Goal: Transaction & Acquisition: Purchase product/service

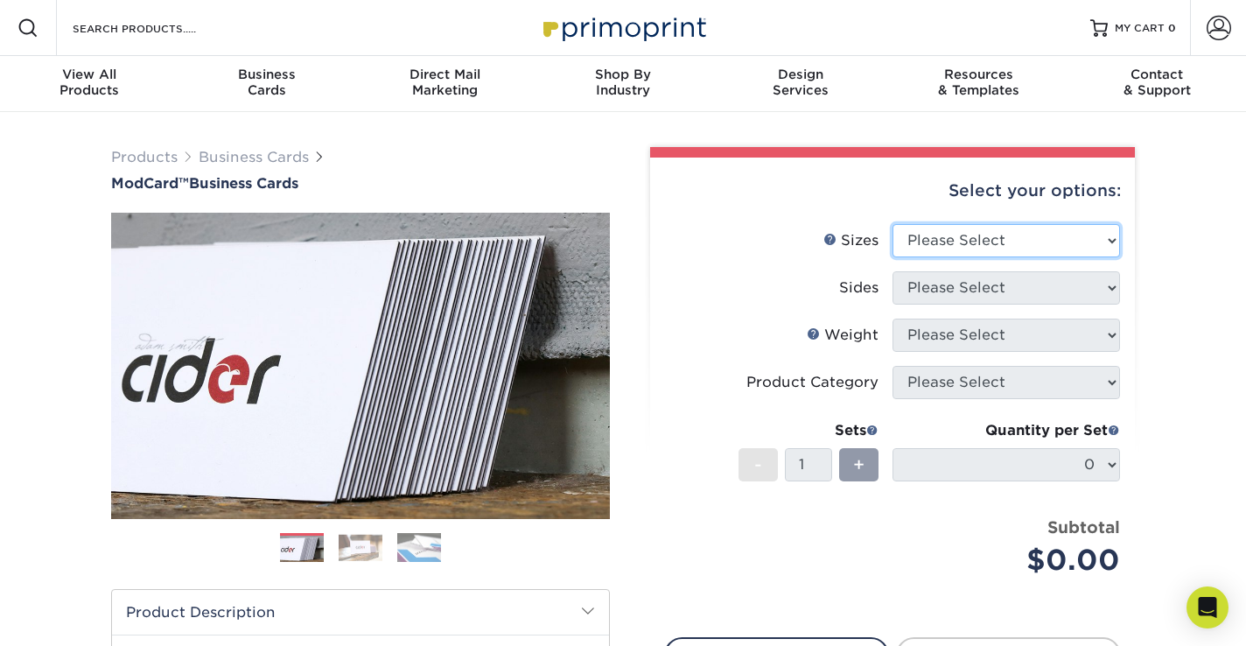
click at [979, 257] on select "Please Select 1.5" x 3.5" - Mini 1.75" x 3.5" - Mini 2" x 2" - Square 2" x 3" -…" at bounding box center [1005, 240] width 227 height 33
select select "2.00x3.50"
click at [893, 251] on select "Please Select 1.5" x 3.5" - Mini 1.75" x 3.5" - Mini 2" x 2" - Square 2" x 3" -…" at bounding box center [1005, 240] width 227 height 33
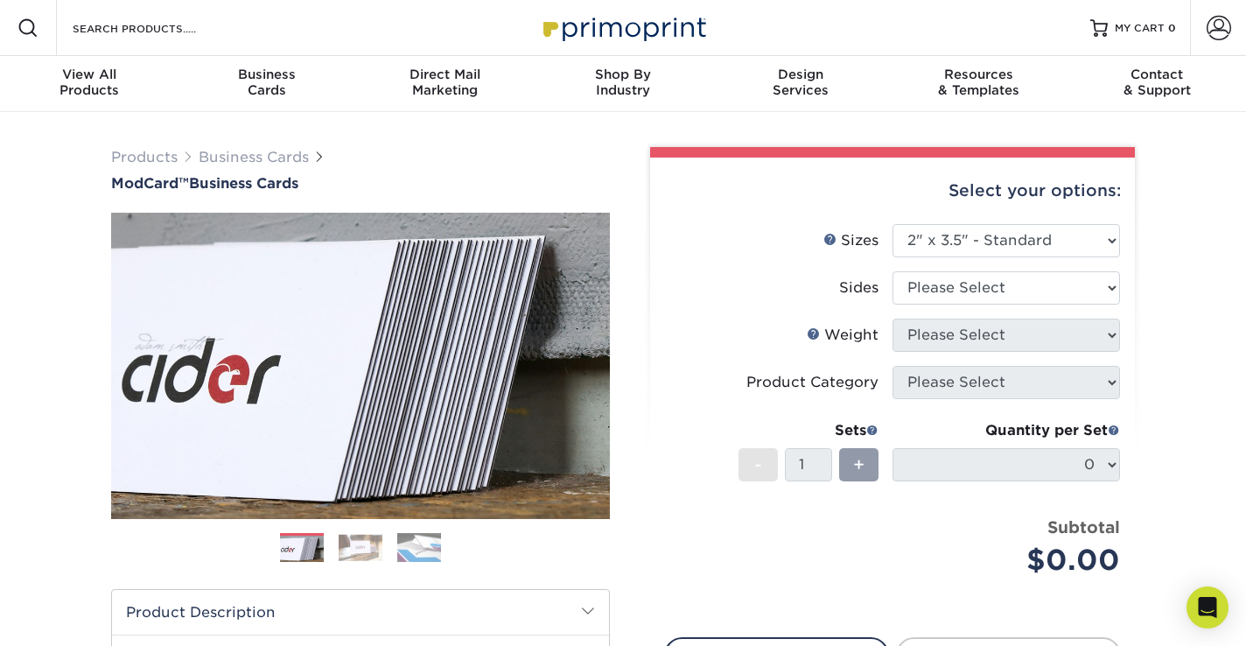
click at [976, 271] on li "Sizes Help Sizes Please Select 1.5" x 3.5" - Mini 1.75" x 3.5" - Mini 2" x 2" -…" at bounding box center [892, 247] width 455 height 47
click at [976, 304] on select "Please Select Print Both Sides Print Front Only" at bounding box center [1005, 287] width 227 height 33
select select "13abbda7-1d64-4f25-8bb2-c179b224825d"
click at [893, 304] on select "Please Select Print Both Sides Print Front Only" at bounding box center [1005, 287] width 227 height 33
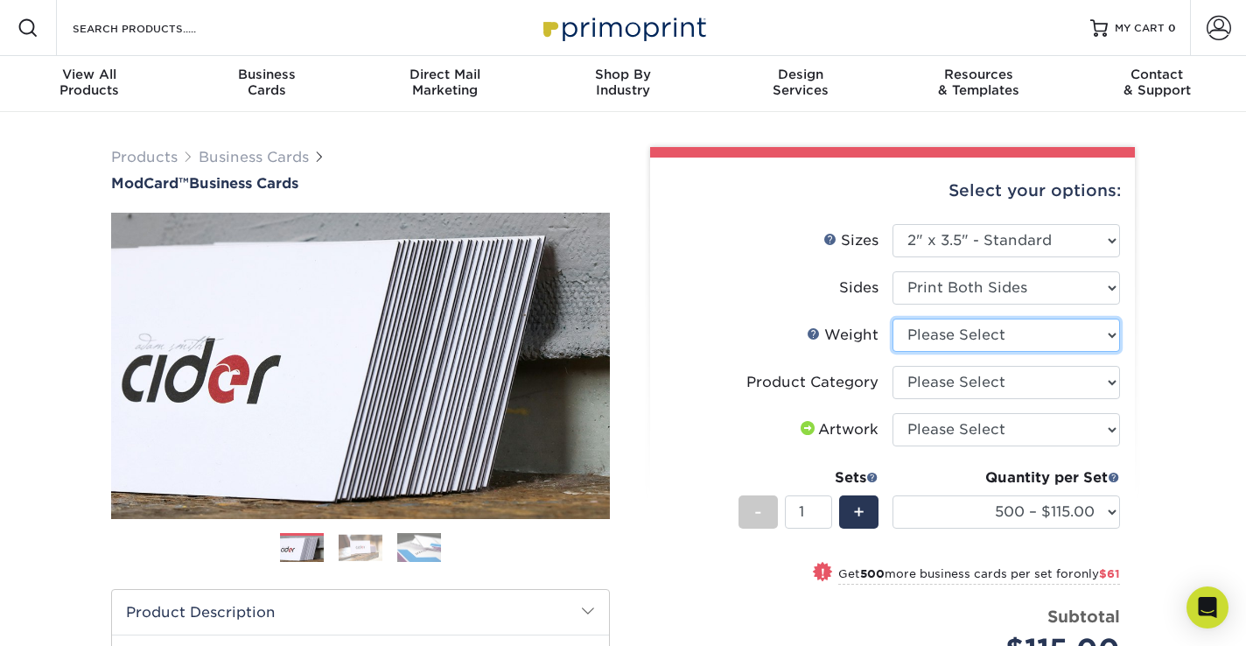
click at [960, 352] on select "Please Select 32PTUCBLK" at bounding box center [1005, 334] width 227 height 33
select select "32PTUCBLK"
click at [893, 352] on select "Please Select 32PTUCBLK" at bounding box center [1005, 334] width 227 height 33
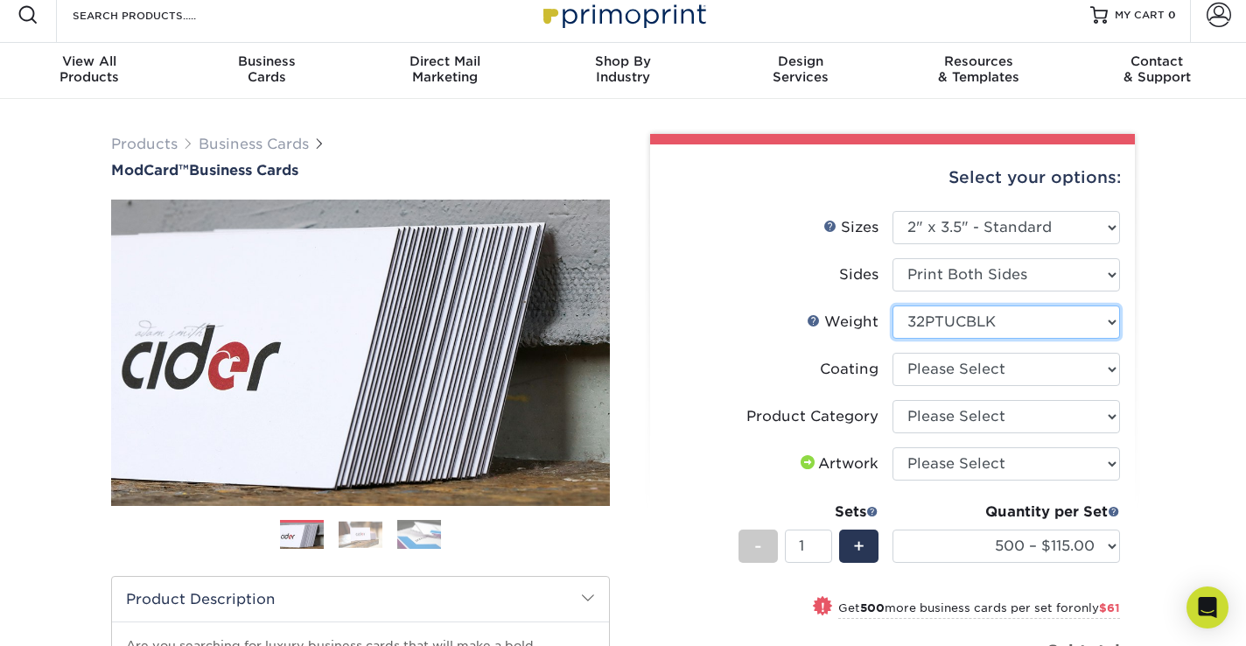
scroll to position [16, 0]
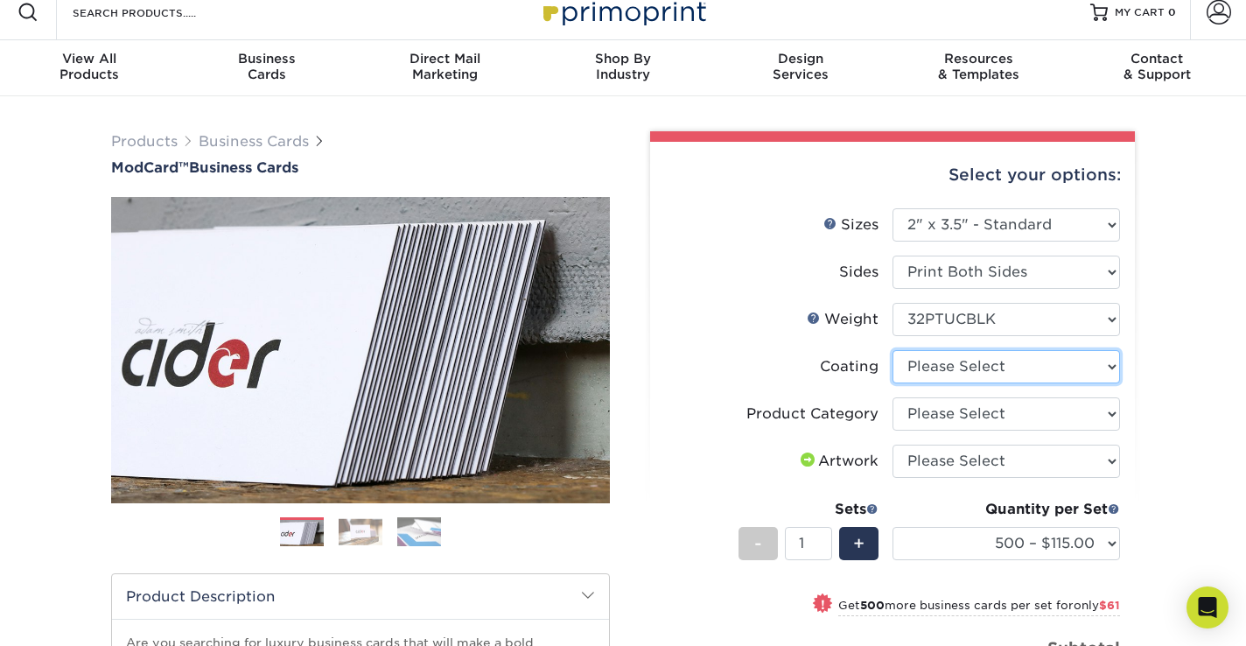
click at [969, 383] on select at bounding box center [1005, 366] width 227 height 33
select select "3e7618de-abca-4bda-9f97-8b9129e913d8"
click at [893, 383] on select at bounding box center [1005, 366] width 227 height 33
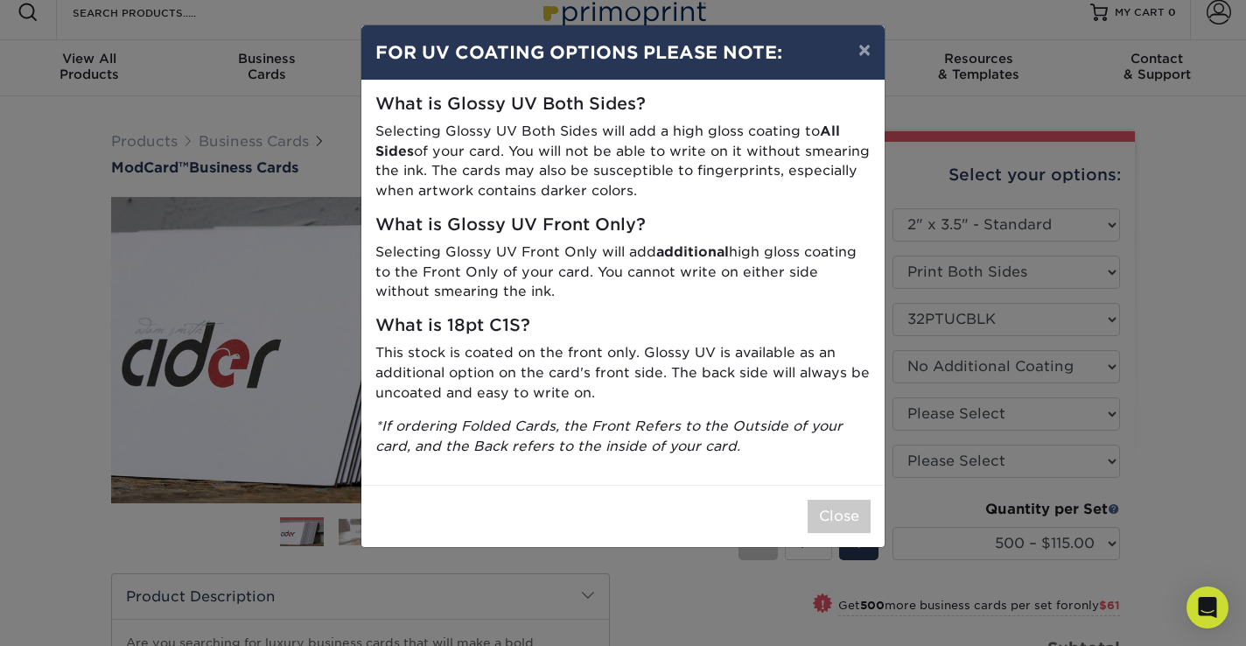
scroll to position [19, 0]
click at [851, 29] on button "×" at bounding box center [864, 49] width 40 height 49
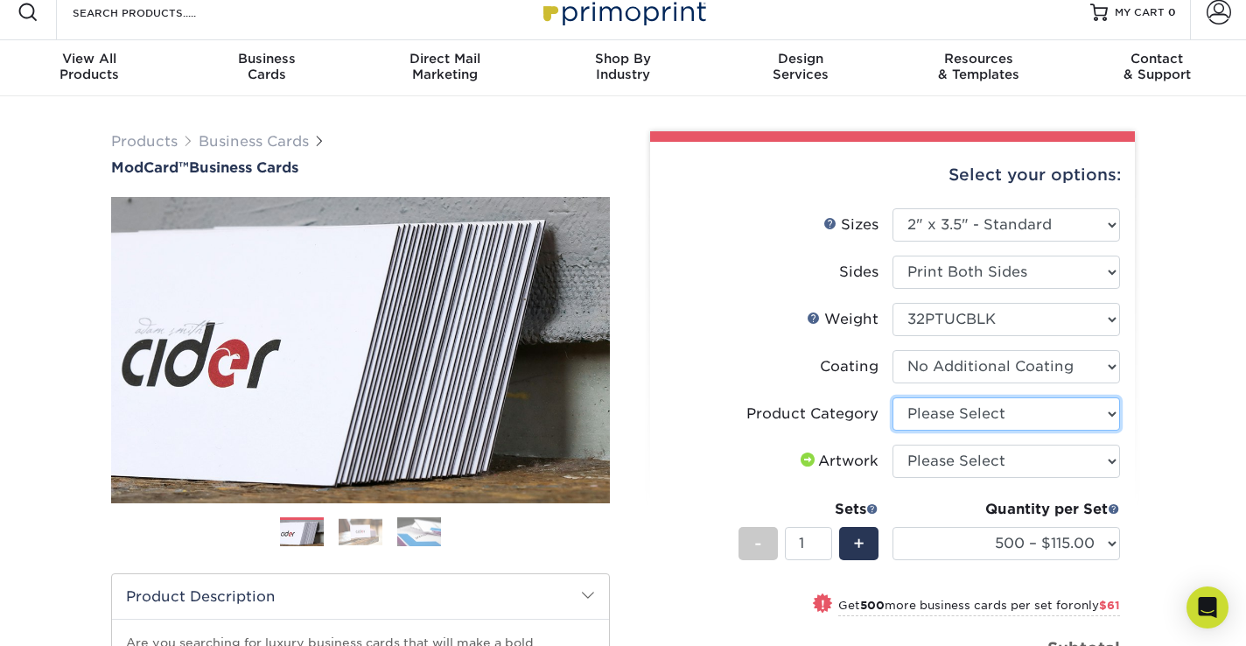
click at [985, 430] on select "Please Select Business Cards" at bounding box center [1005, 413] width 227 height 33
select select "3b5148f1-0588-4f88-a218-97bcfdce65c1"
click at [893, 430] on select "Please Select Business Cards" at bounding box center [1005, 413] width 227 height 33
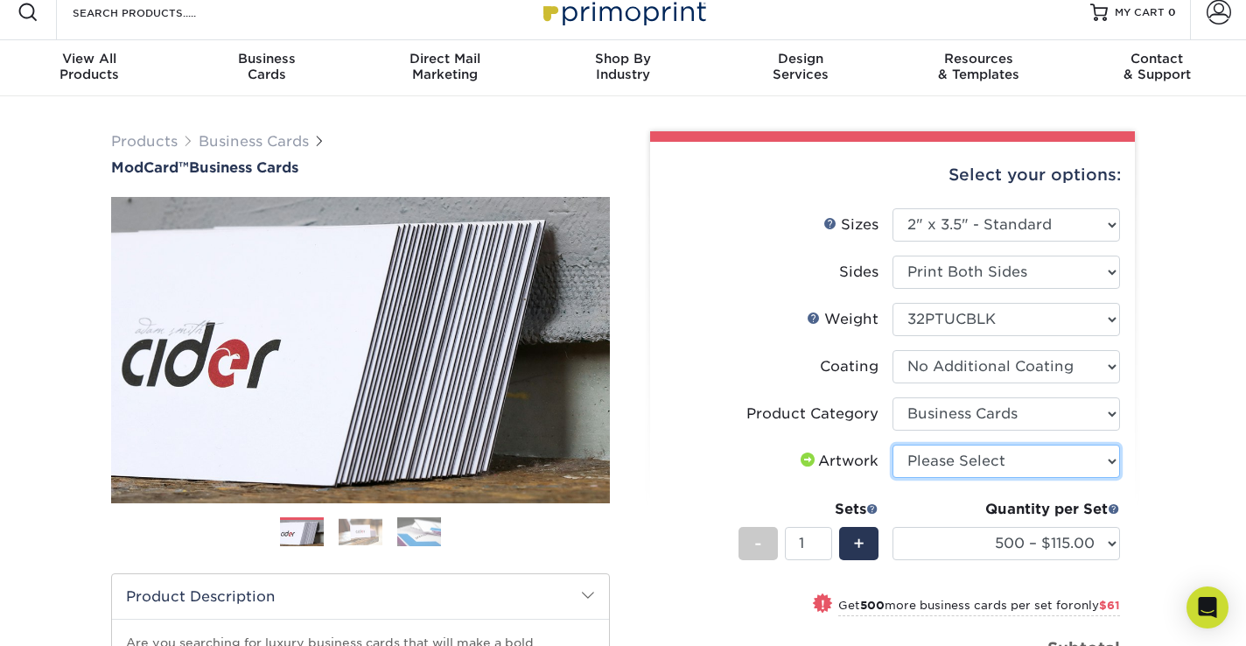
click at [990, 478] on select "Please Select I will upload files I need a design - $100" at bounding box center [1005, 460] width 227 height 33
select select "upload"
click at [893, 478] on select "Please Select I will upload files I need a design - $100" at bounding box center [1005, 460] width 227 height 33
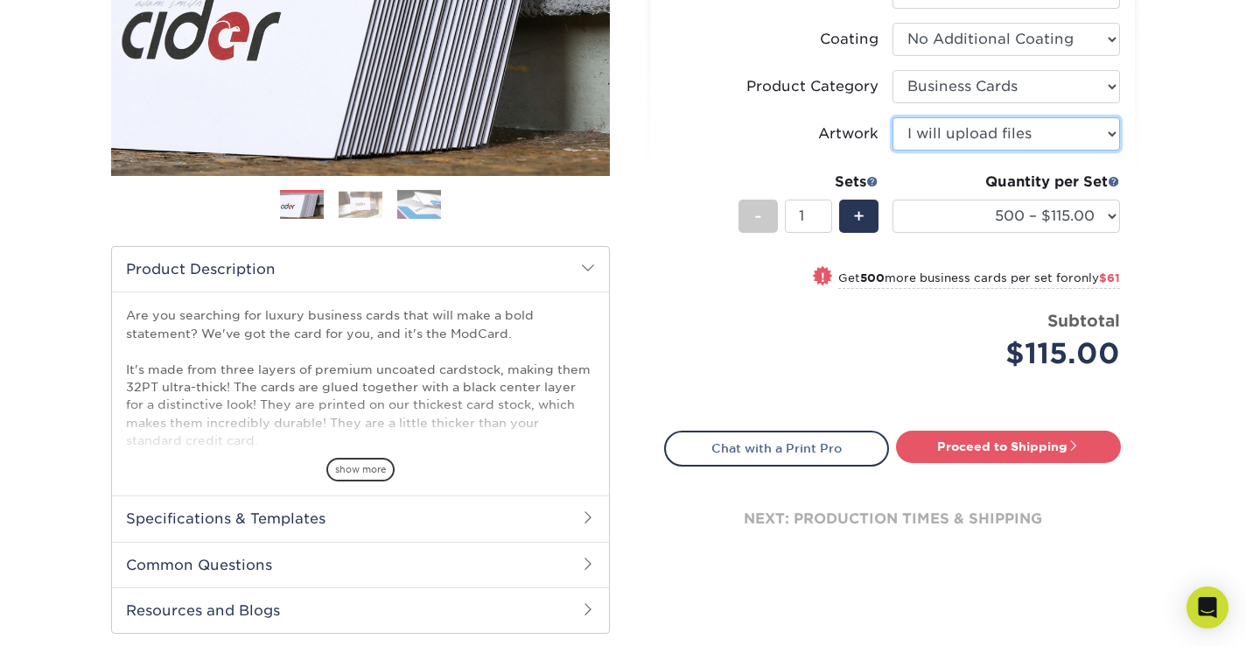
scroll to position [349, 0]
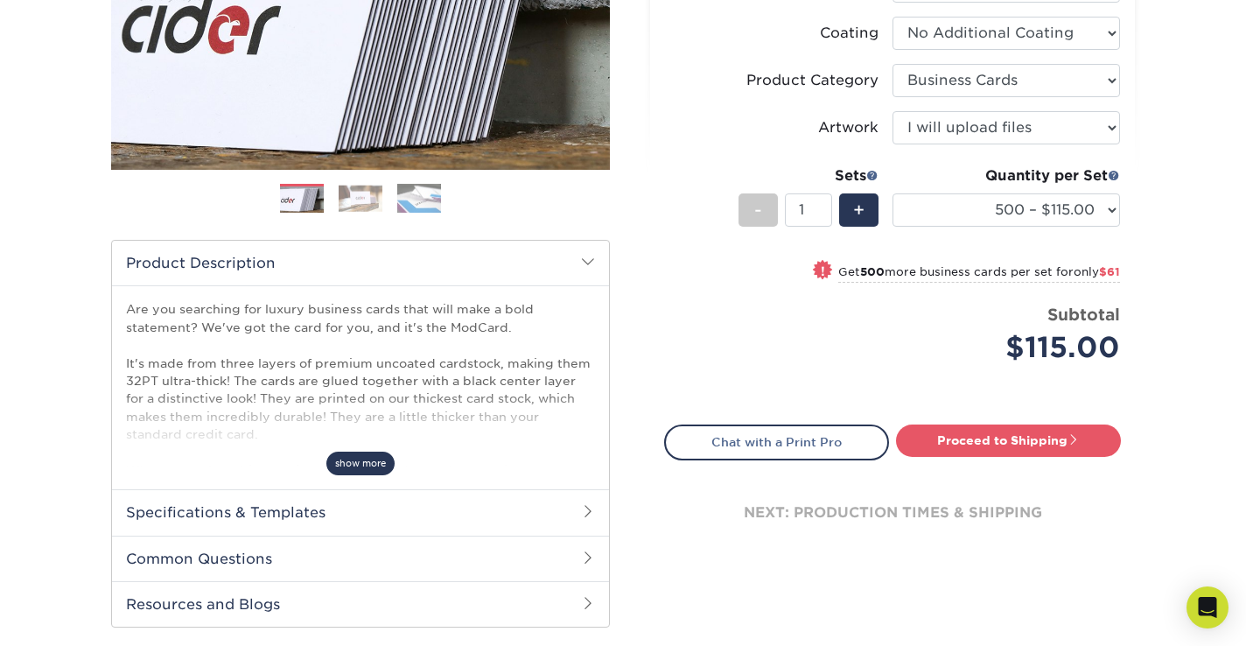
click at [340, 475] on span "show more" at bounding box center [360, 463] width 68 height 24
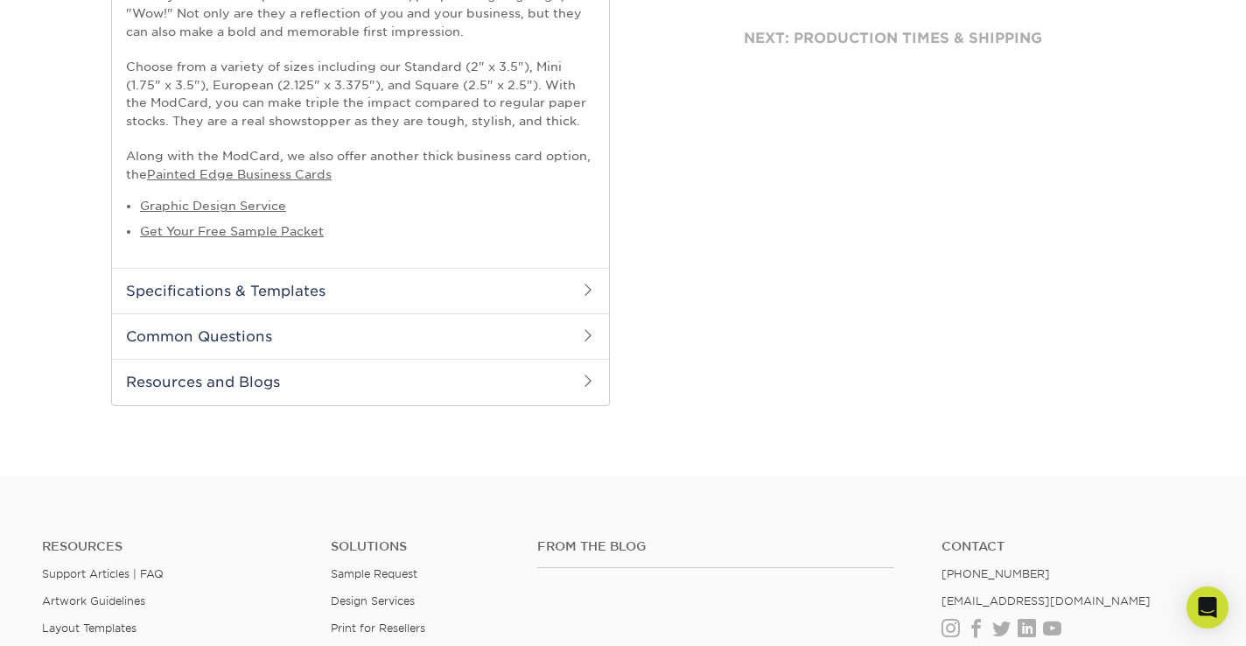
scroll to position [0, 0]
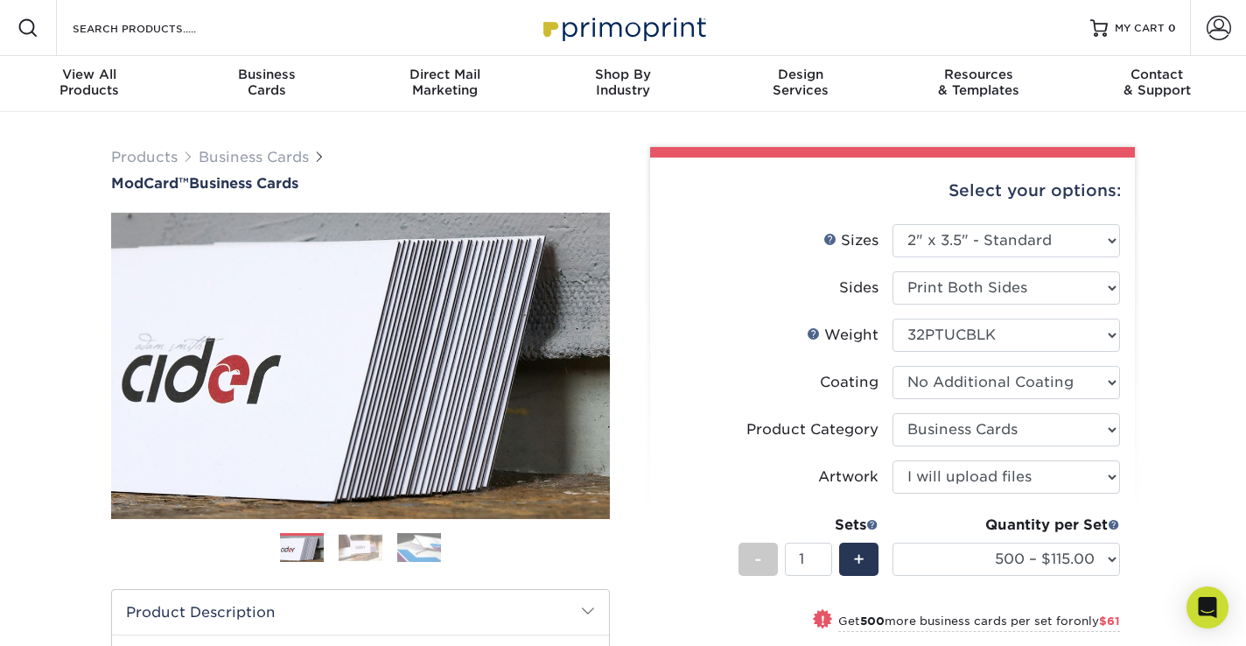
click at [370, 561] on img at bounding box center [361, 547] width 44 height 27
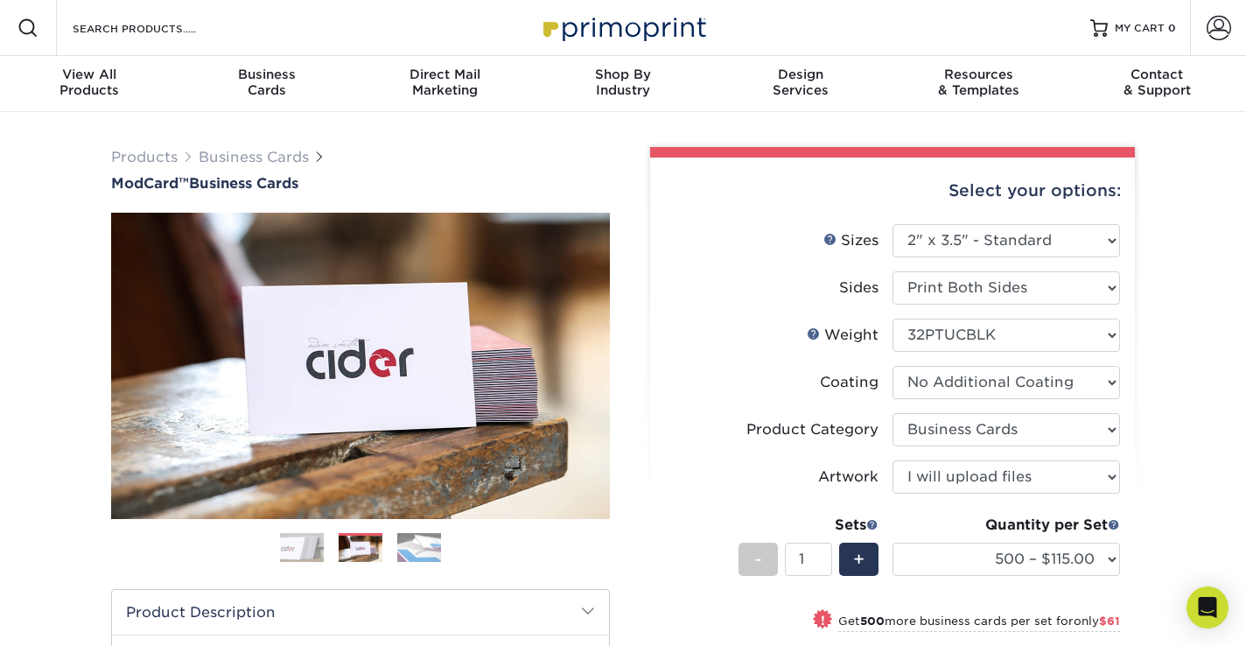
click at [406, 563] on img at bounding box center [419, 547] width 44 height 31
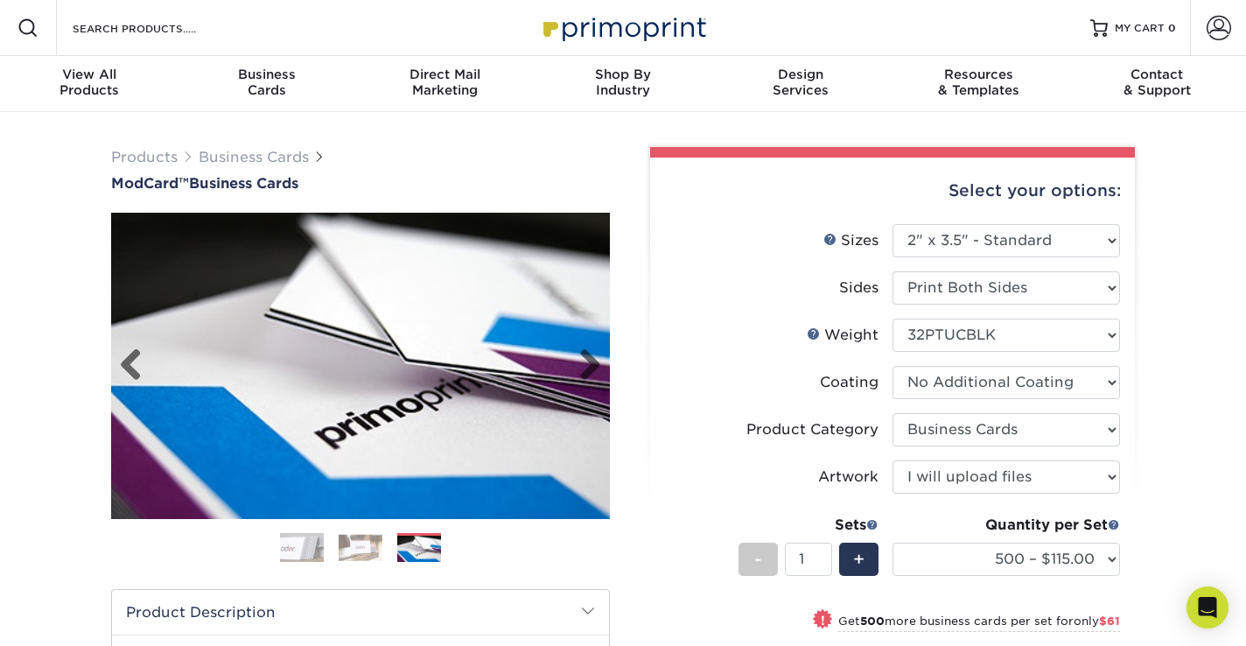
click at [447, 367] on img at bounding box center [360, 365] width 499 height 345
click at [357, 575] on ol at bounding box center [360, 554] width 499 height 42
click at [357, 561] on img at bounding box center [361, 547] width 44 height 27
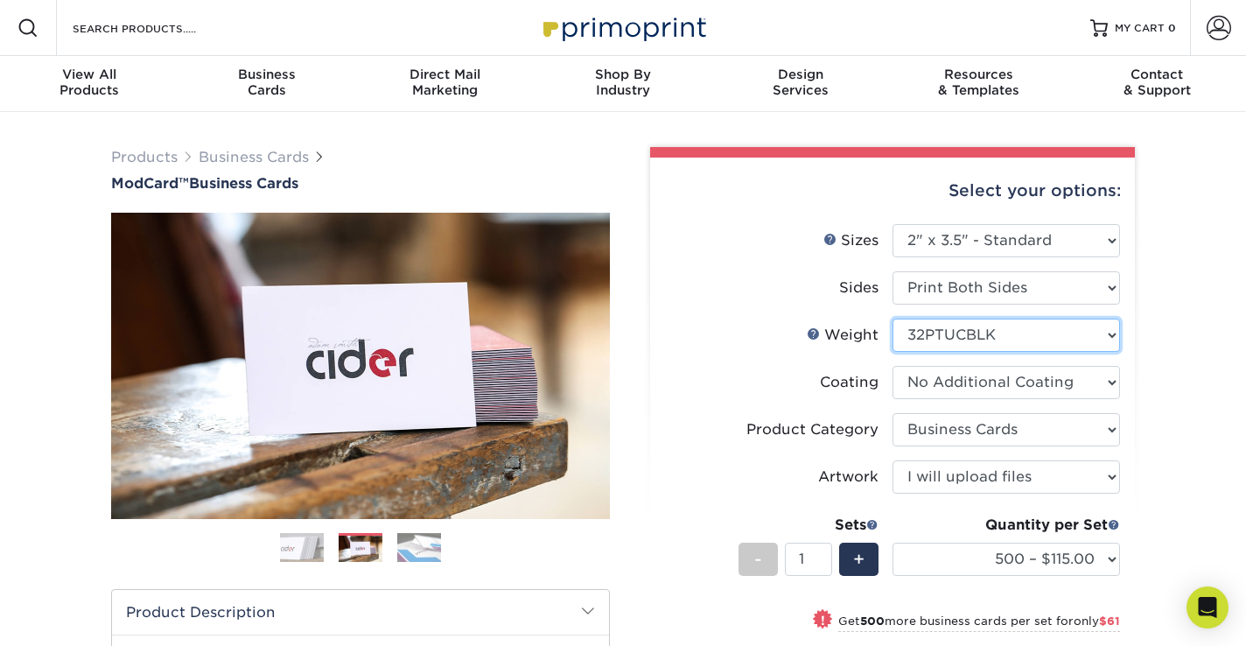
click at [995, 352] on select "Please Select 32PTUCBLK" at bounding box center [1005, 334] width 227 height 33
click at [893, 352] on select "Please Select 32PTUCBLK" at bounding box center [1005, 334] width 227 height 33
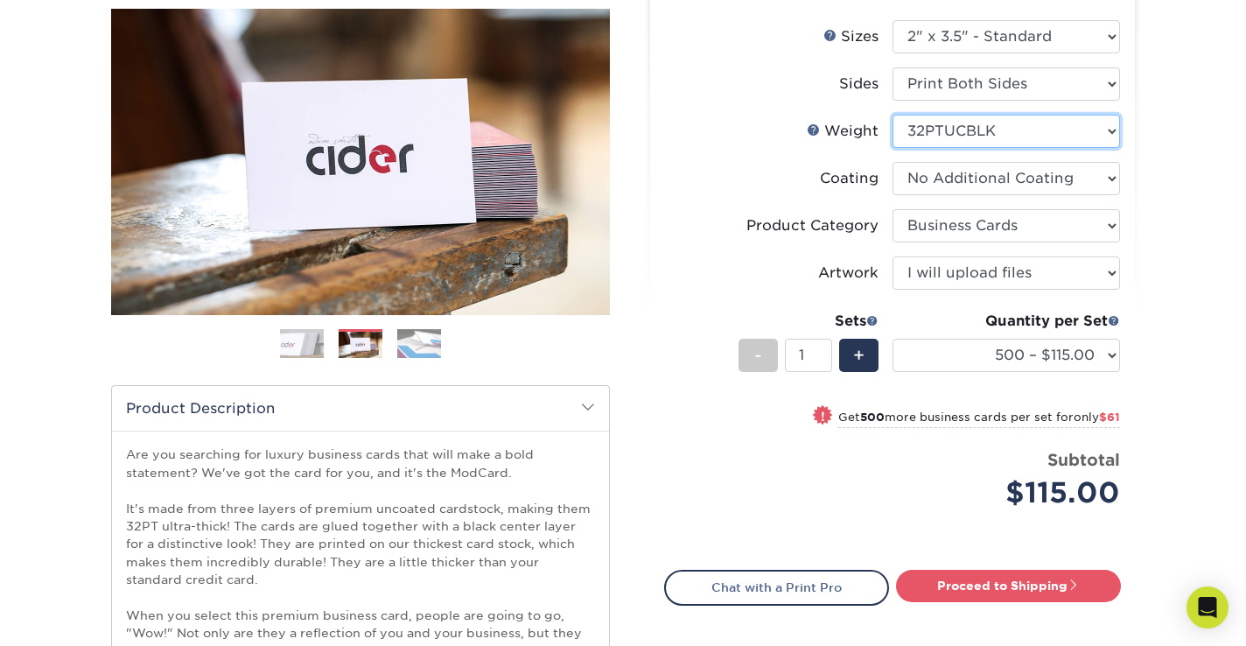
scroll to position [227, 0]
